Goal: Use online tool/utility: Utilize a website feature to perform a specific function

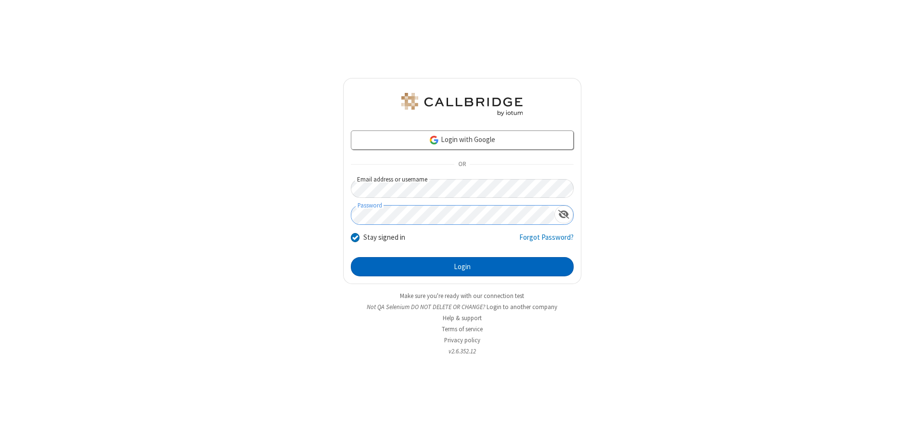
click at [462, 267] on button "Login" at bounding box center [462, 266] width 223 height 19
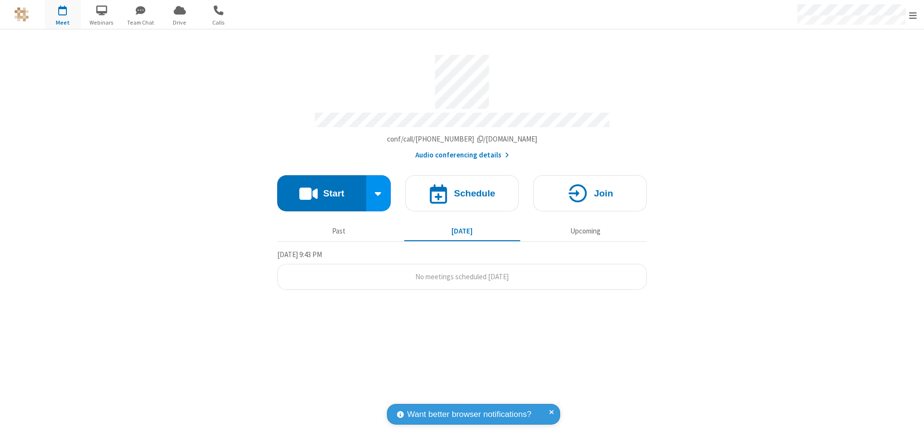
click at [321, 189] on button "Start" at bounding box center [321, 193] width 89 height 36
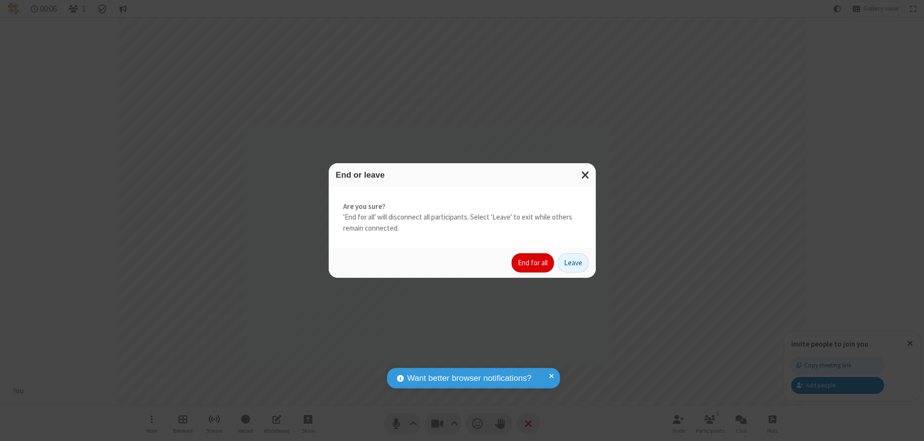
click at [533, 263] on button "End for all" at bounding box center [532, 262] width 42 height 19
